Goal: Find specific page/section: Find specific page/section

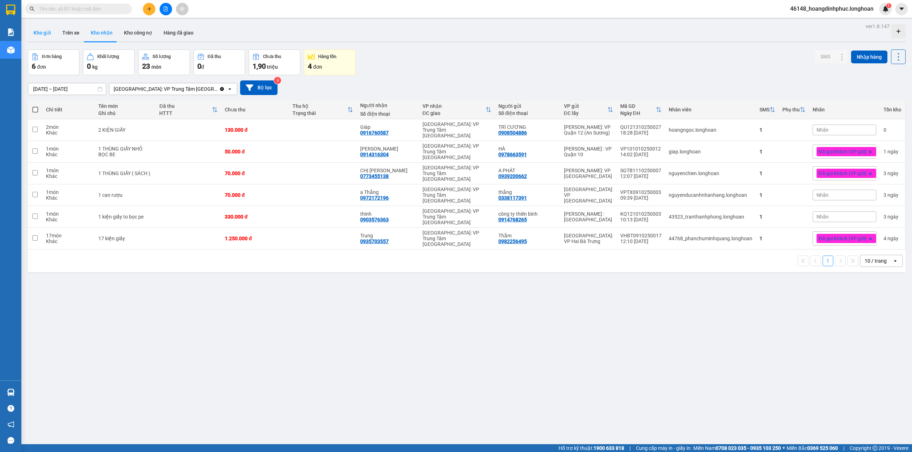
click at [32, 30] on button "Kho gửi" at bounding box center [42, 32] width 29 height 17
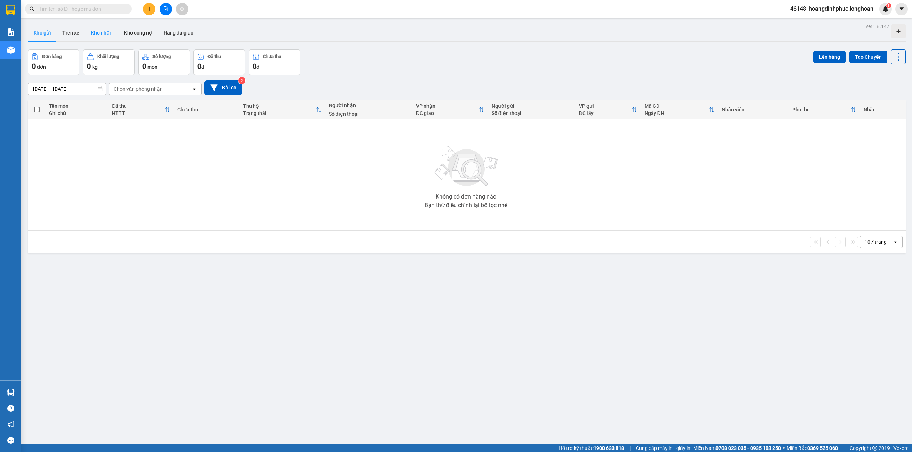
click at [101, 36] on button "Kho nhận" at bounding box center [101, 32] width 33 height 17
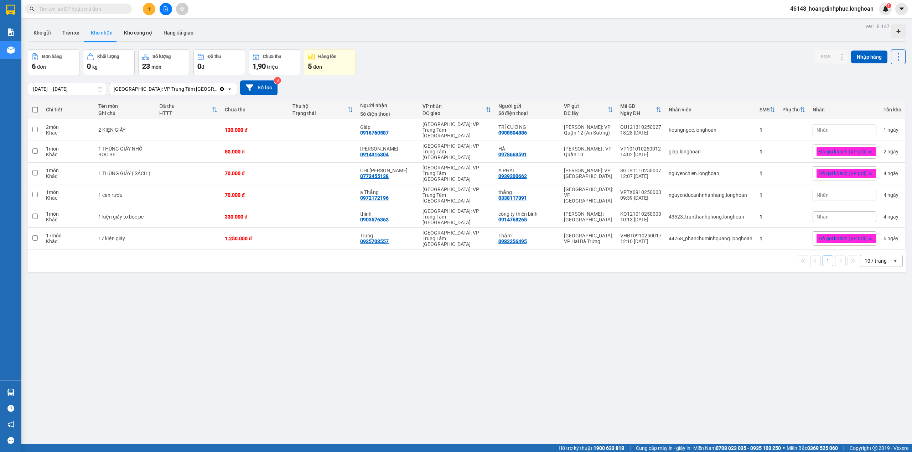
click at [413, 69] on div "Đơn hàng 6 đơn Khối lượng 0 kg Số lượng 23 món Đã thu 0 đ Chưa thu 1,90 triệu H…" at bounding box center [466, 62] width 877 height 26
click at [168, 7] on button at bounding box center [166, 9] width 12 height 12
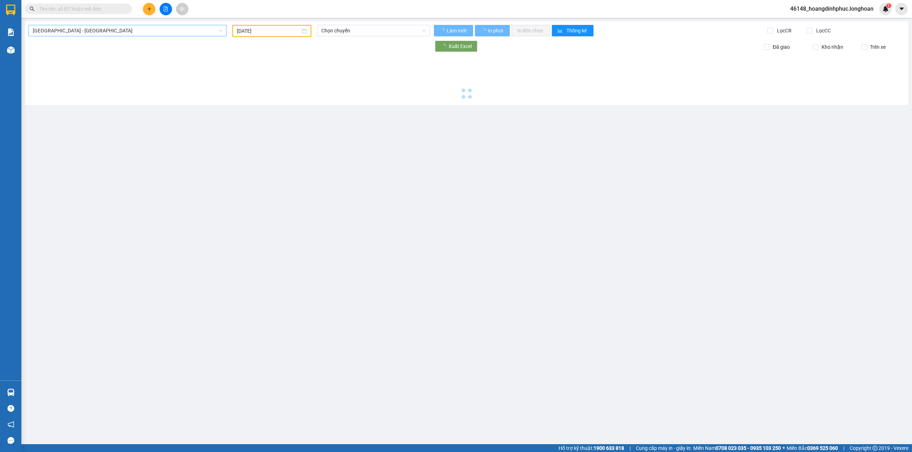
type input "[DATE]"
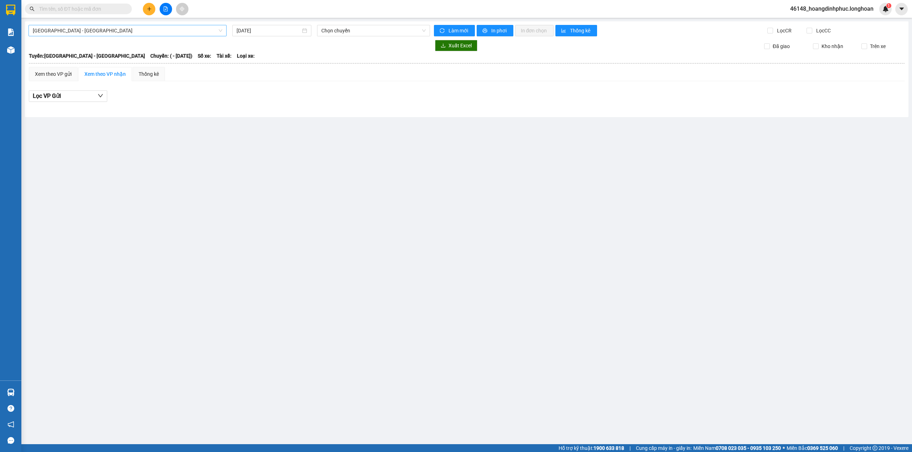
click at [135, 27] on span "[GEOGRAPHIC_DATA] - [GEOGRAPHIC_DATA]" at bounding box center [127, 30] width 189 height 11
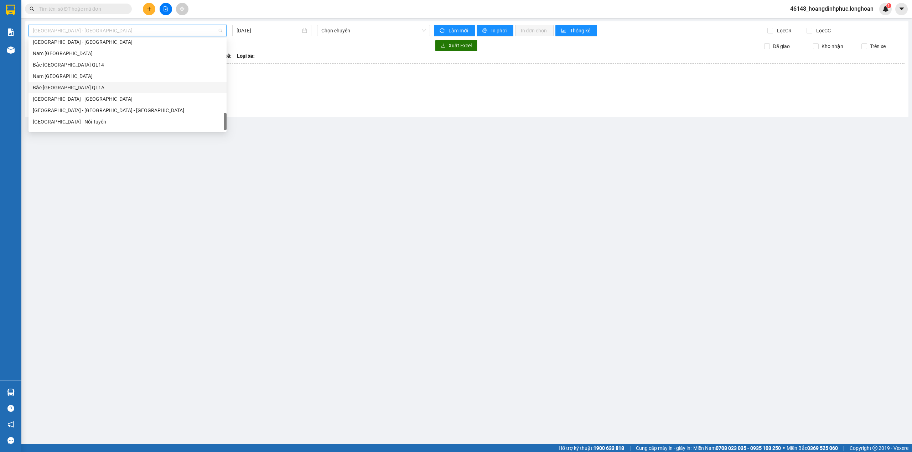
scroll to position [481, 0]
click at [96, 70] on div "Nam [GEOGRAPHIC_DATA]" at bounding box center [127, 68] width 189 height 8
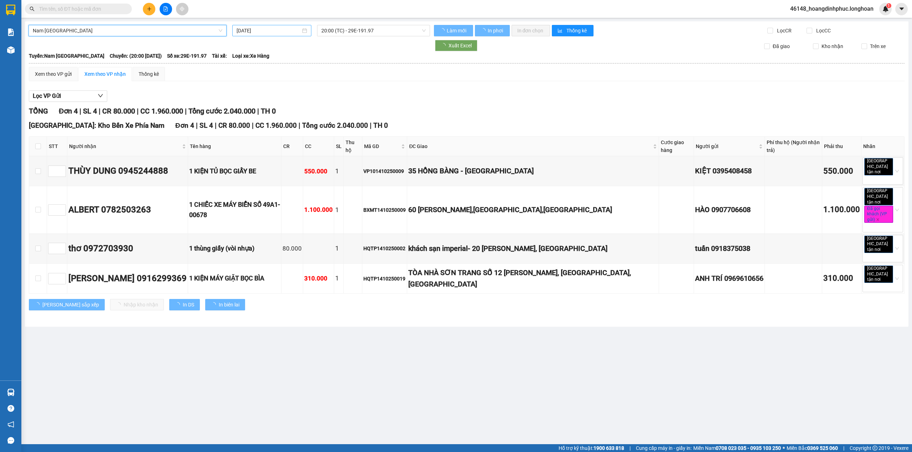
click at [262, 29] on input "[DATE]" at bounding box center [268, 31] width 64 height 8
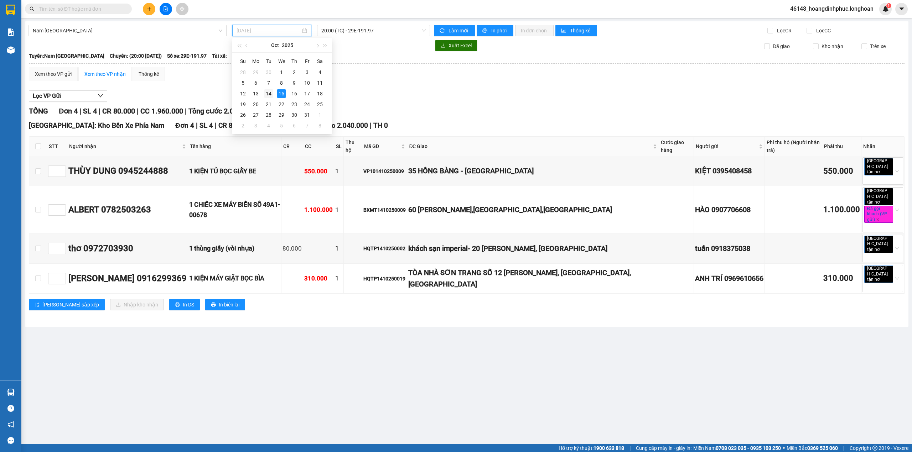
click at [270, 93] on div "14" at bounding box center [268, 93] width 9 height 9
type input "[DATE]"
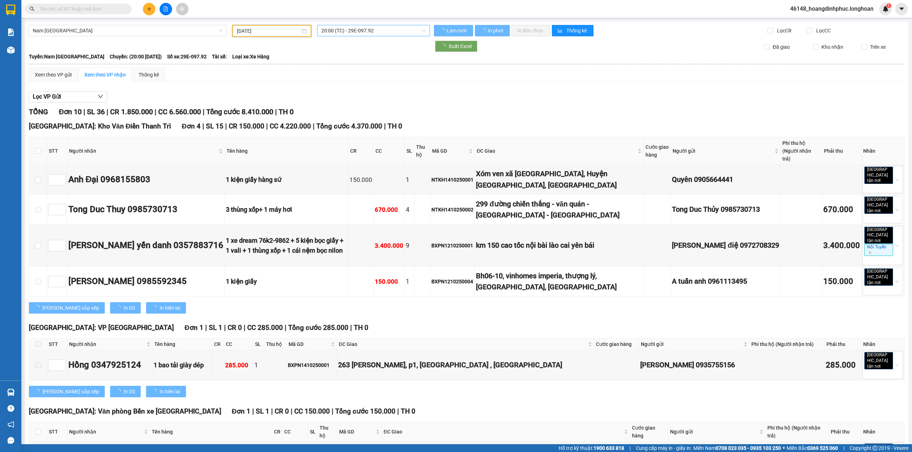
click at [388, 28] on span "20:00 (TC) - 29E-097.92" at bounding box center [373, 30] width 105 height 11
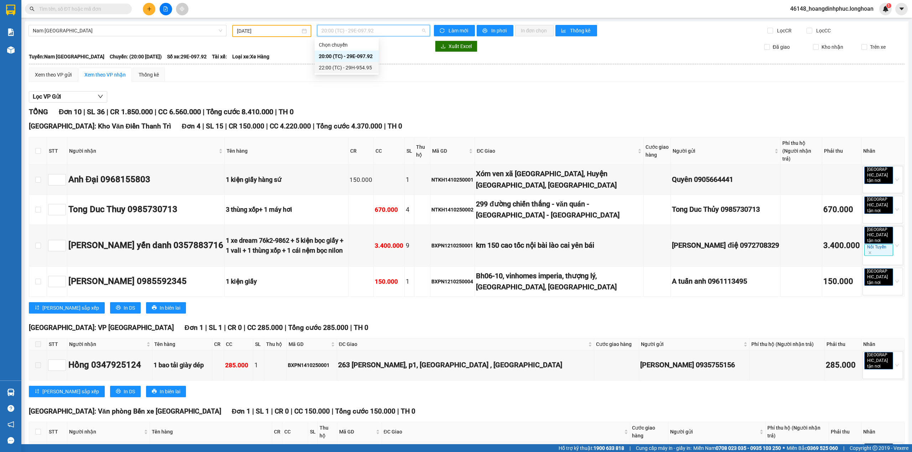
click at [360, 66] on div "22:00 (TC) - 29H-954.95" at bounding box center [347, 68] width 56 height 8
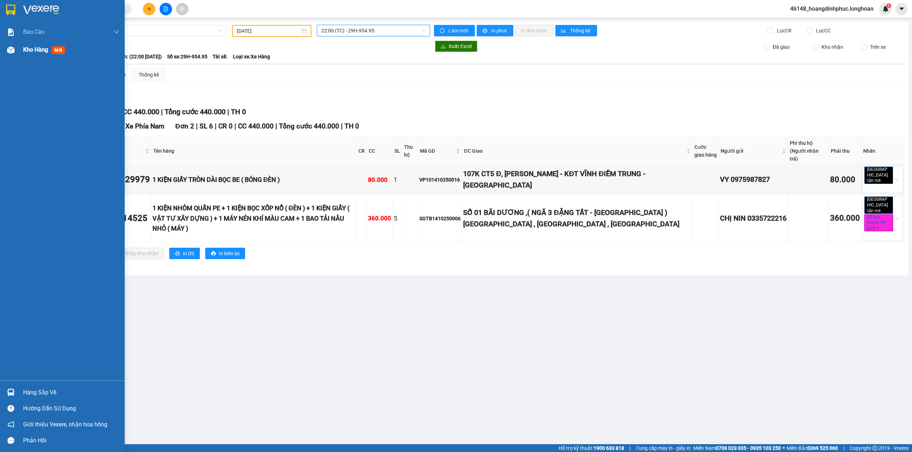
click at [5, 49] on div at bounding box center [11, 50] width 12 height 12
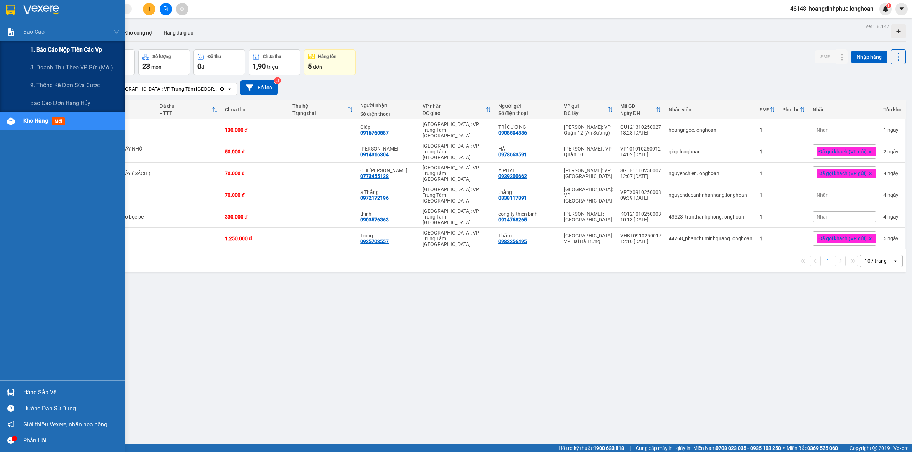
click at [50, 53] on span "1. Báo cáo nộp tiền các vp" at bounding box center [66, 49] width 72 height 9
